Goal: Information Seeking & Learning: Check status

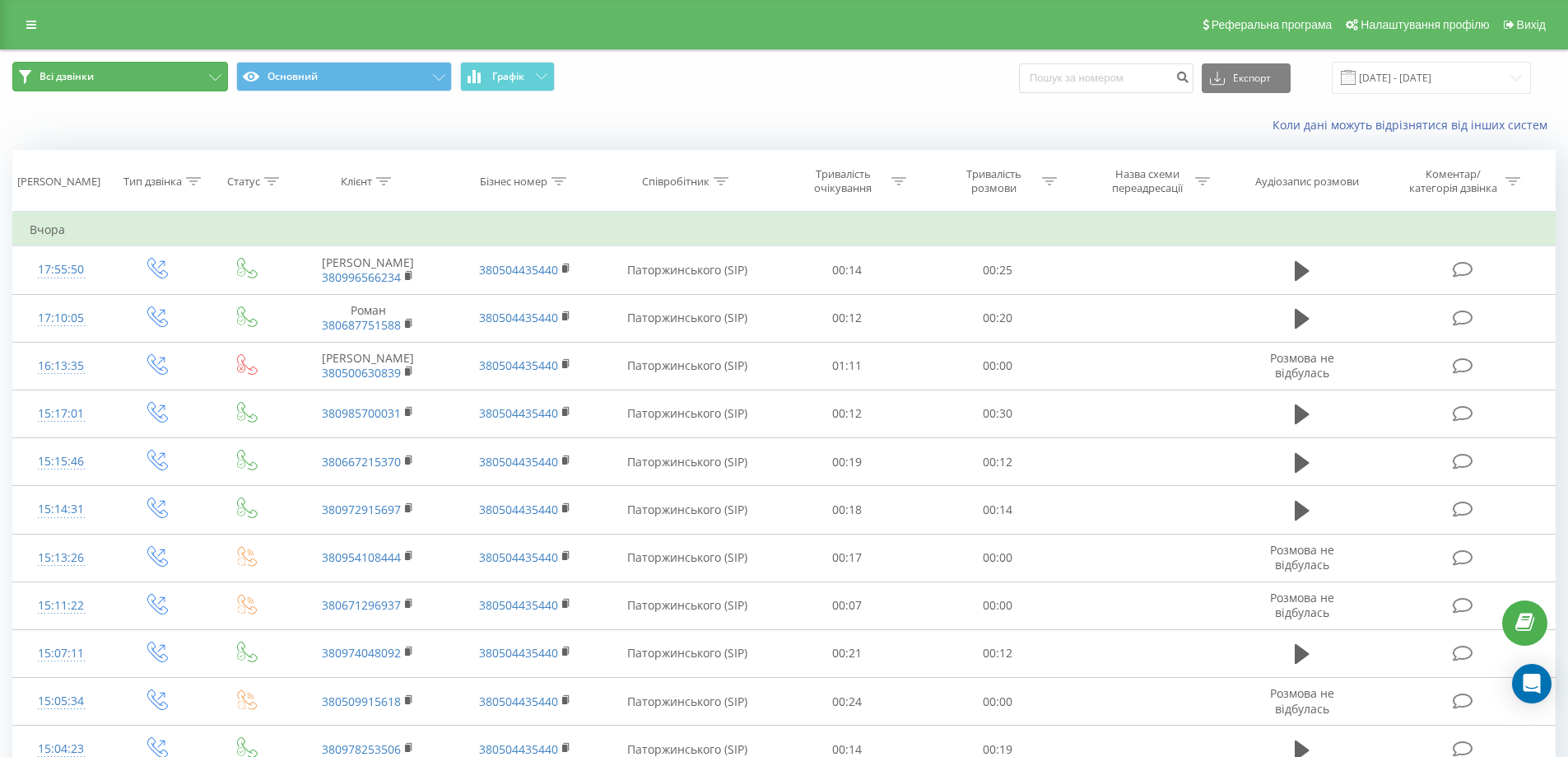
click at [144, 77] on button "Всі дзвінки" at bounding box center [120, 76] width 216 height 30
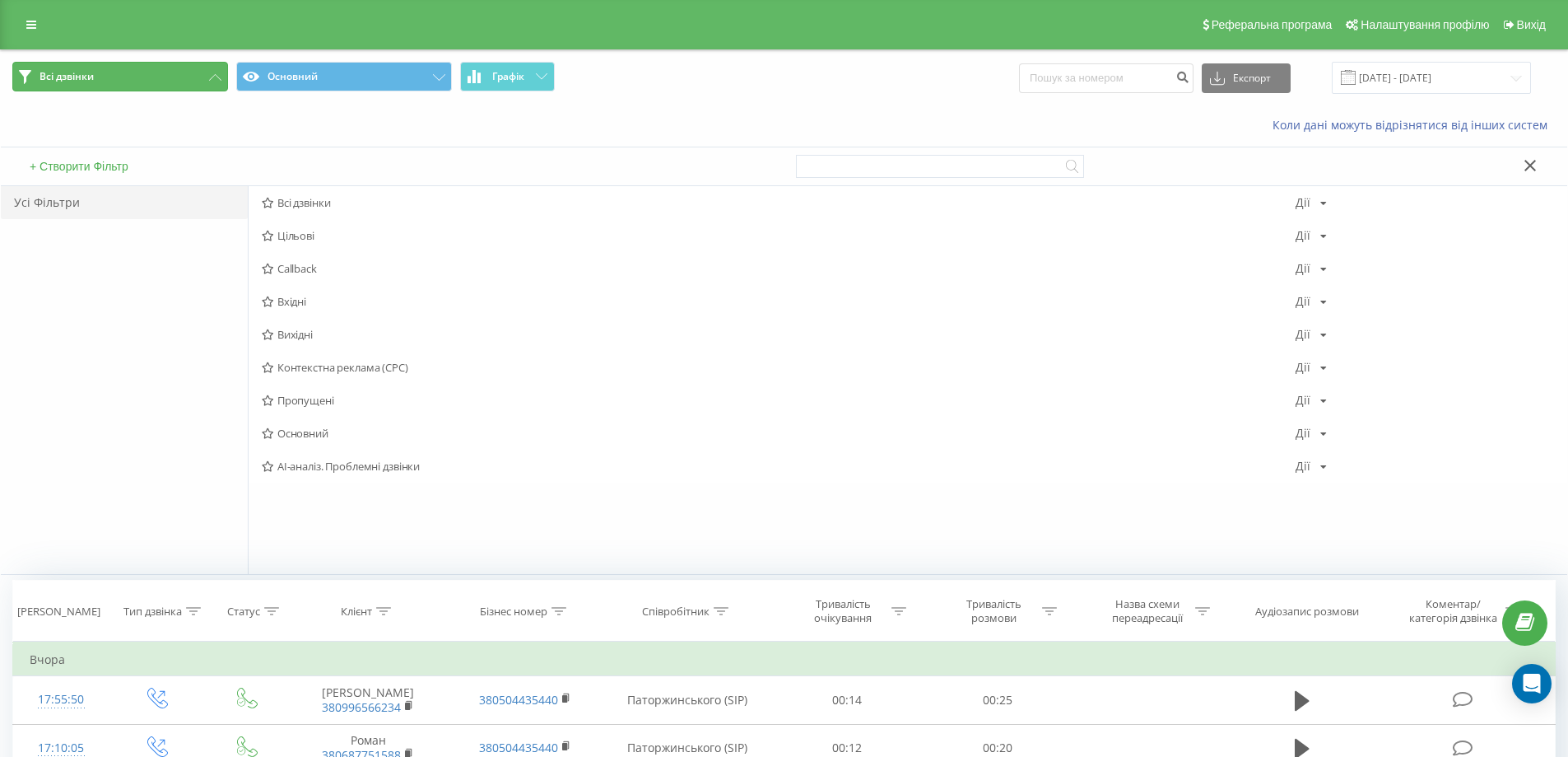
click at [144, 77] on button "Всі дзвінки" at bounding box center [120, 76] width 216 height 30
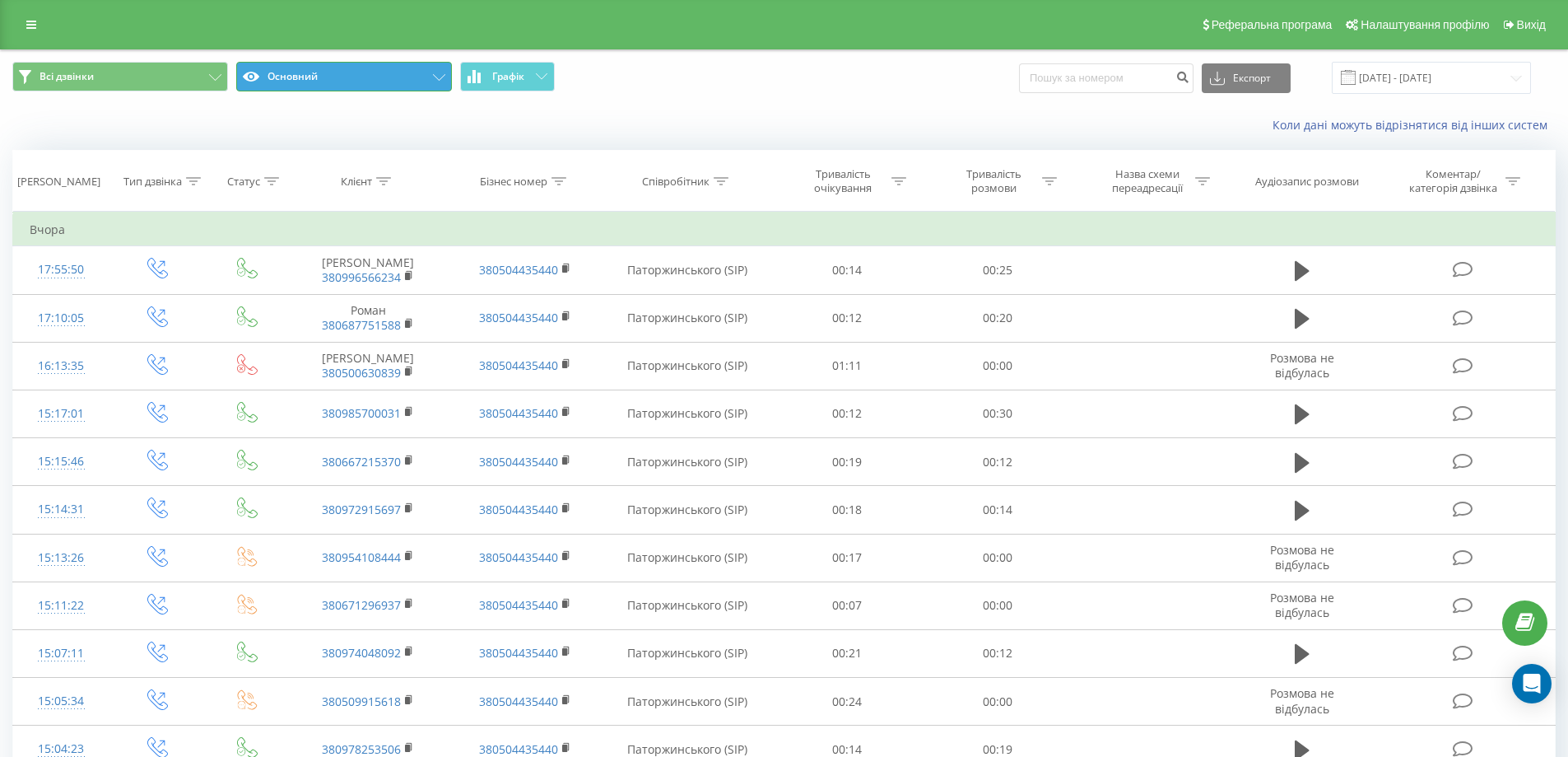
click at [275, 70] on button "Основний" at bounding box center [345, 76] width 216 height 30
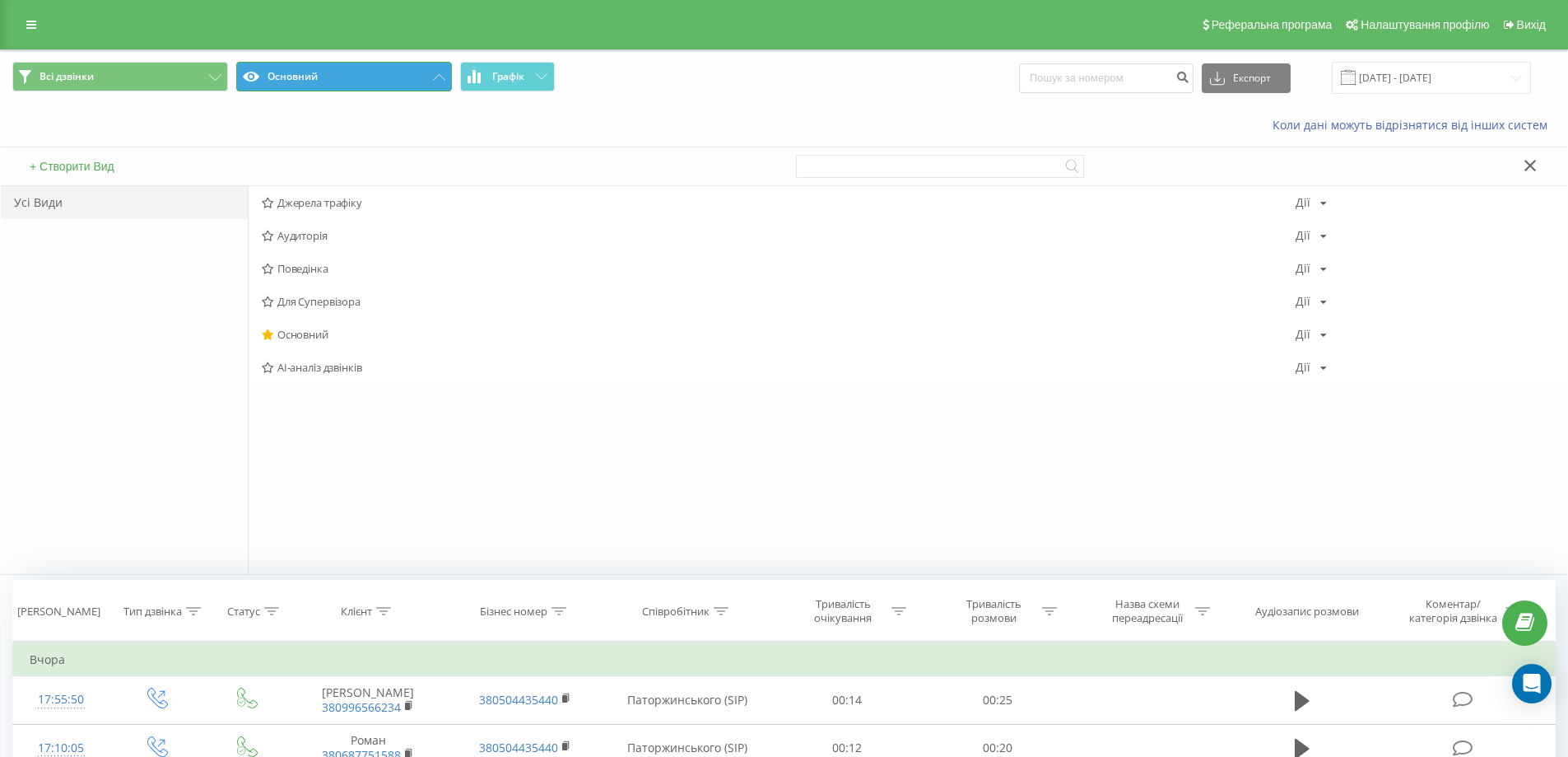
click at [275, 70] on button "Основний" at bounding box center [345, 76] width 216 height 30
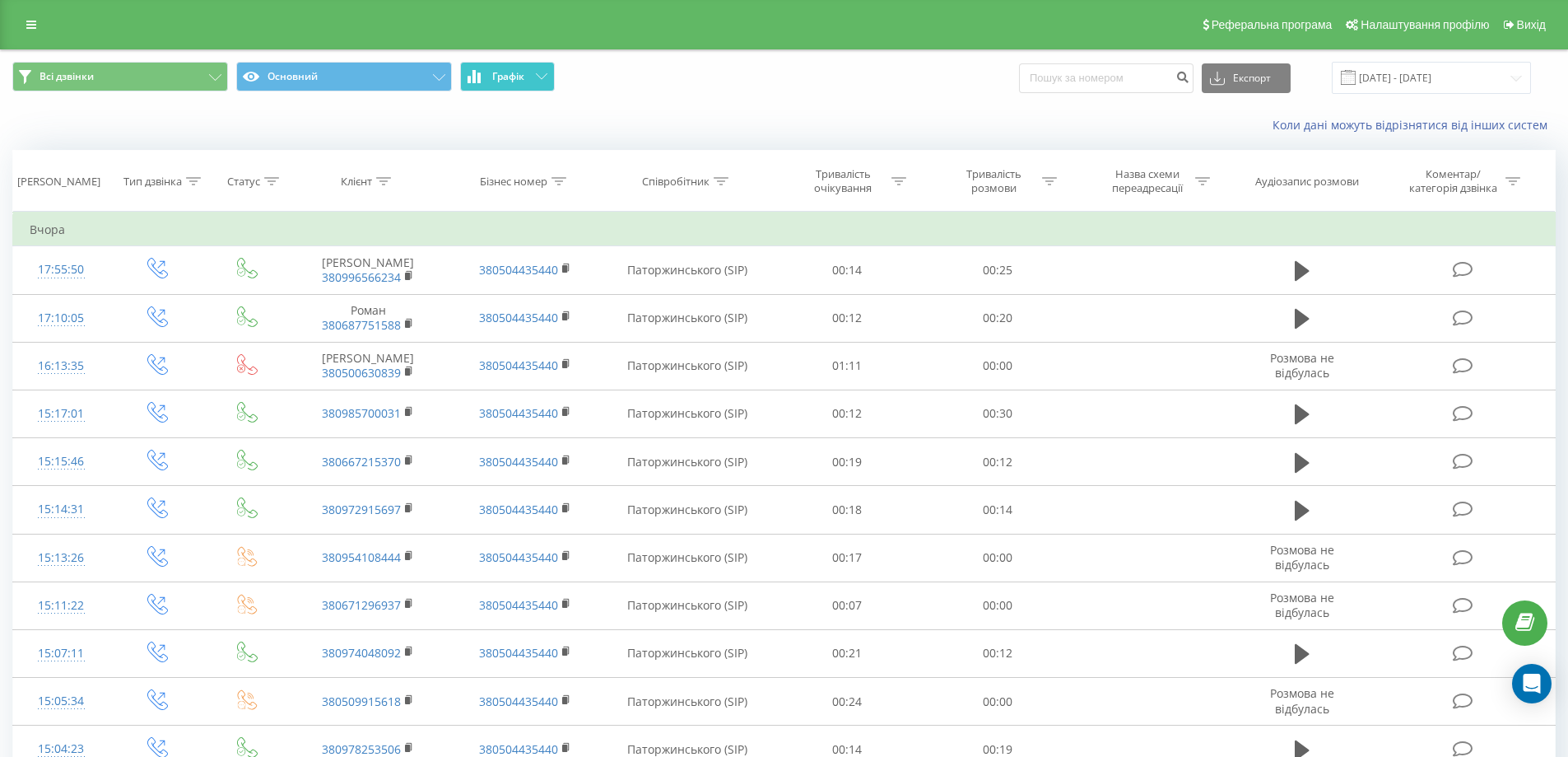
click at [552, 83] on button "Графік" at bounding box center [508, 76] width 95 height 30
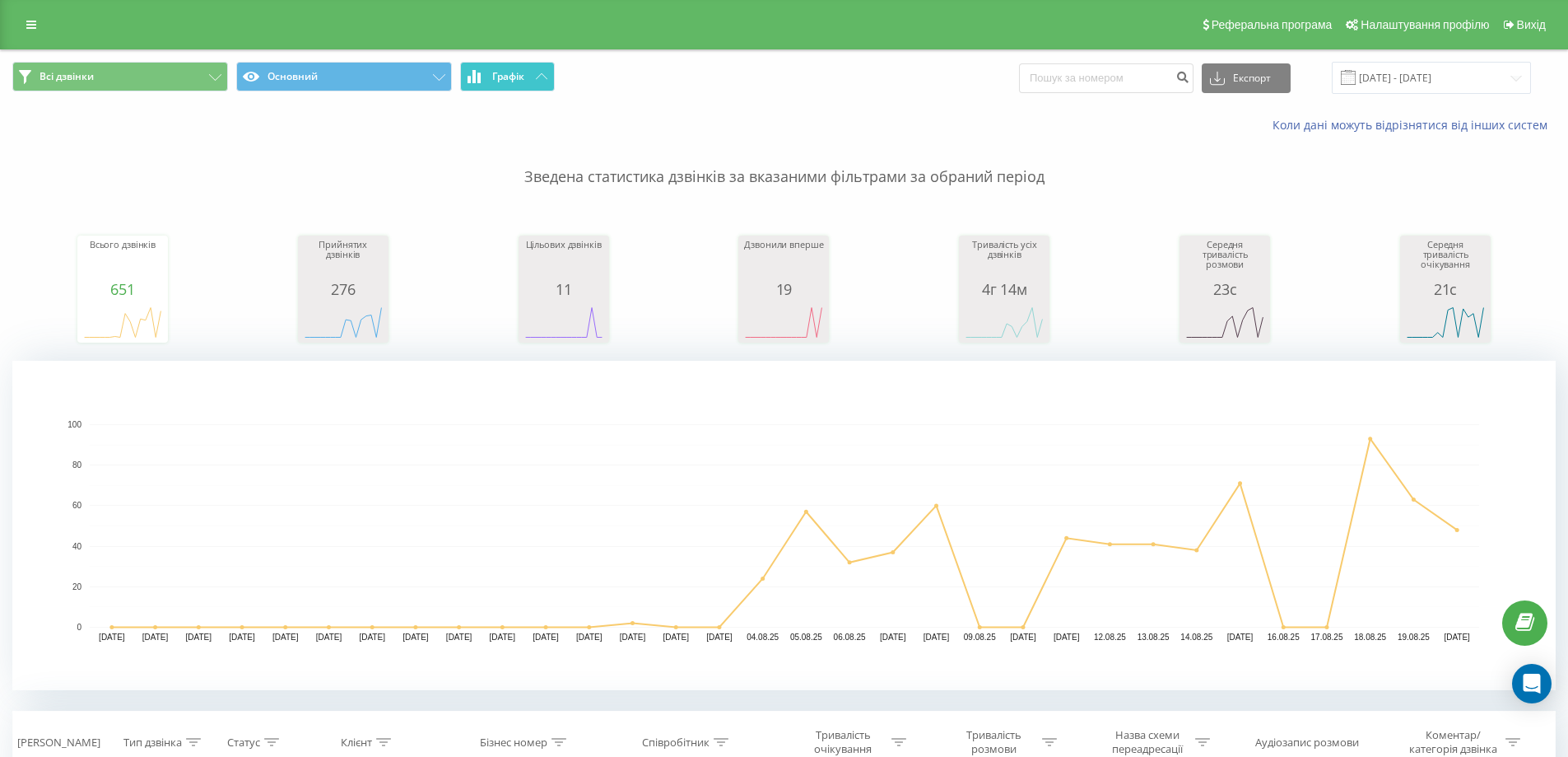
click at [499, 70] on span "Графік" at bounding box center [508, 76] width 32 height 12
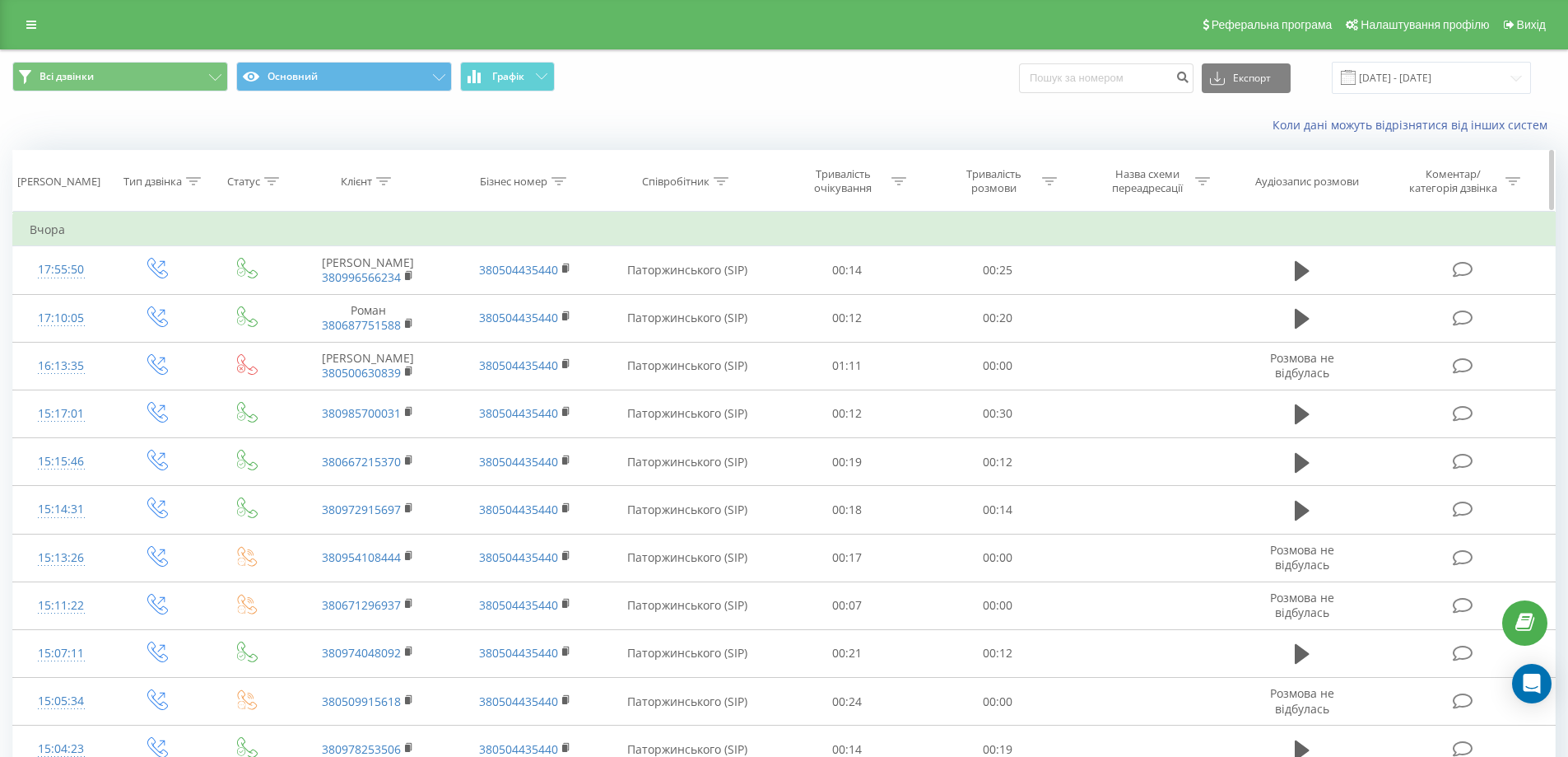
click at [77, 188] on th "[PERSON_NAME]" at bounding box center [60, 181] width 96 height 61
click at [25, 21] on link at bounding box center [32, 24] width 30 height 23
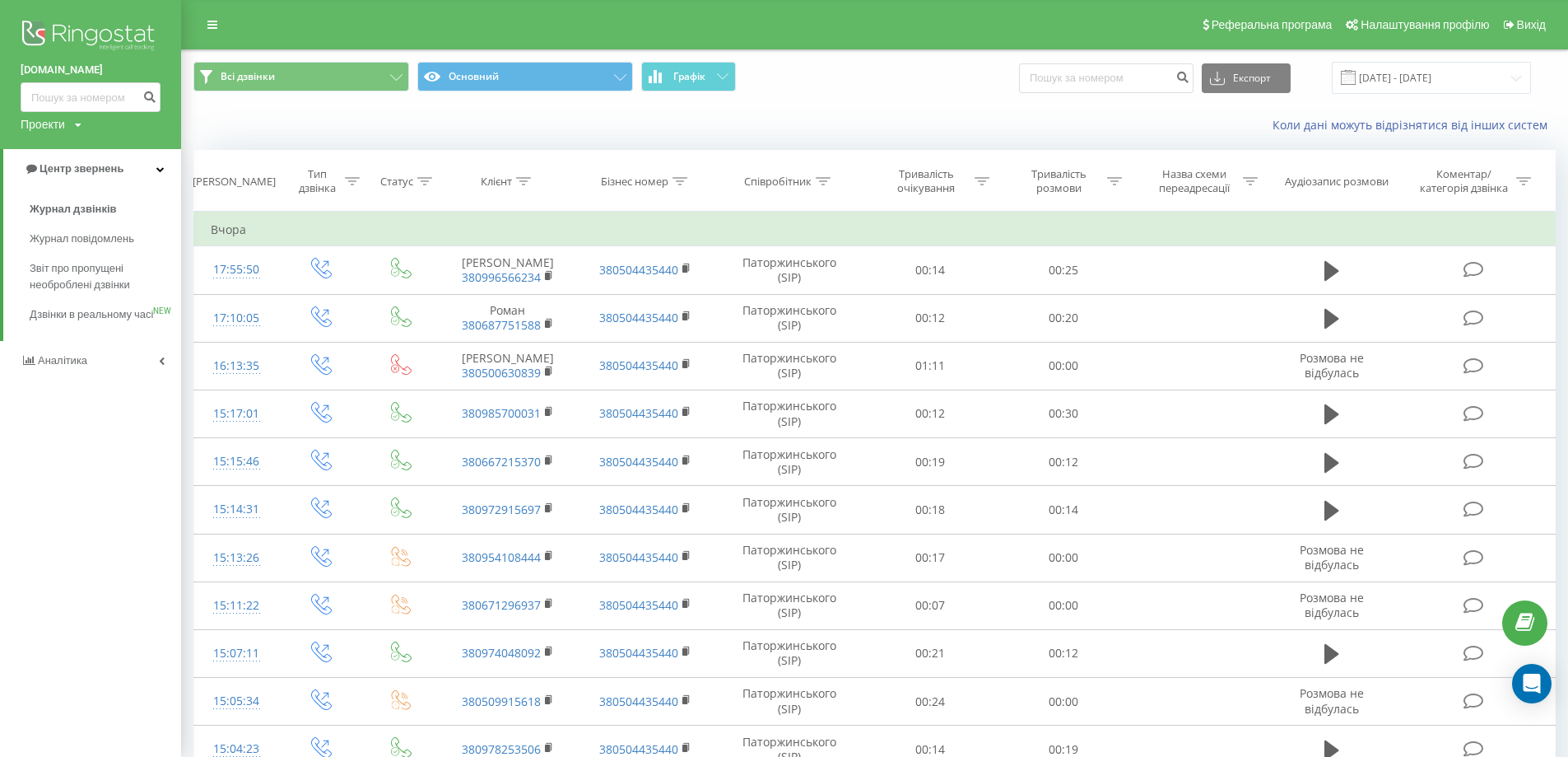
click at [235, 144] on div "Коли дані можуть відрізнятися вiд інших систем" at bounding box center [875, 125] width 1386 height 40
click at [234, 133] on div "Коли дані можуть відрізнятися вiд інших систем" at bounding box center [875, 125] width 1386 height 40
click at [124, 207] on link "Журнал дзвінків" at bounding box center [105, 209] width 152 height 30
